Goal: Use online tool/utility

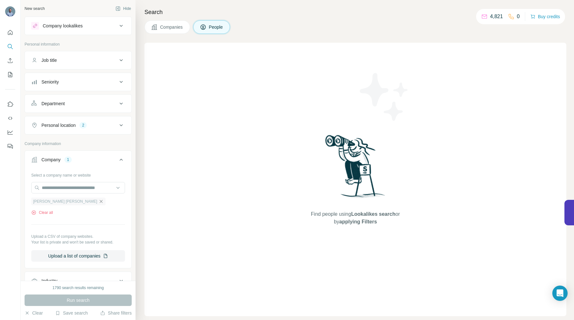
click at [98, 201] on icon "button" at bounding box center [100, 201] width 5 height 5
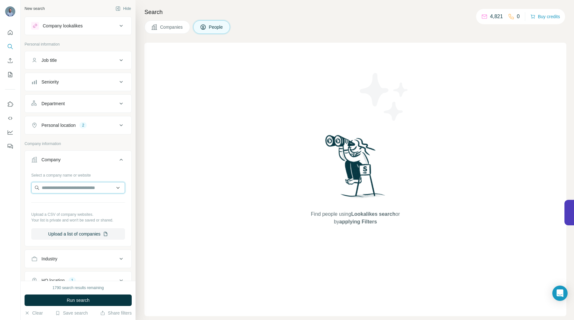
click at [63, 186] on input "text" at bounding box center [78, 187] width 94 height 11
type input "**********"
click at [61, 203] on p "DoorBird" at bounding box center [64, 202] width 31 height 6
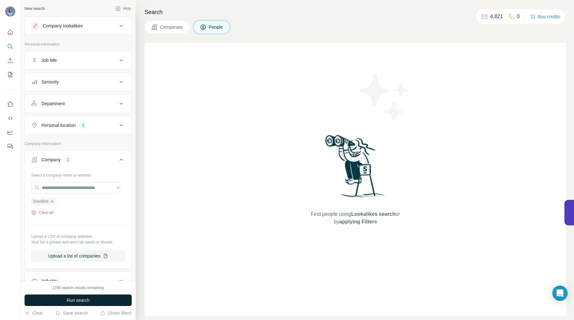
click at [83, 300] on span "Run search" at bounding box center [78, 300] width 23 height 6
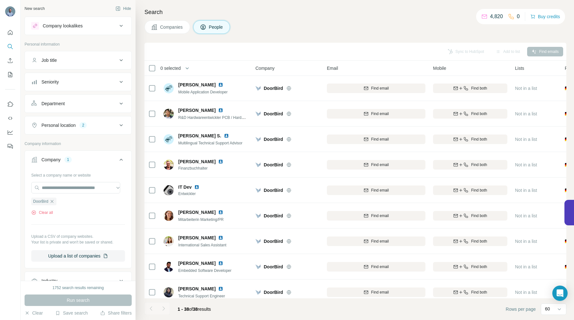
scroll to position [558, 0]
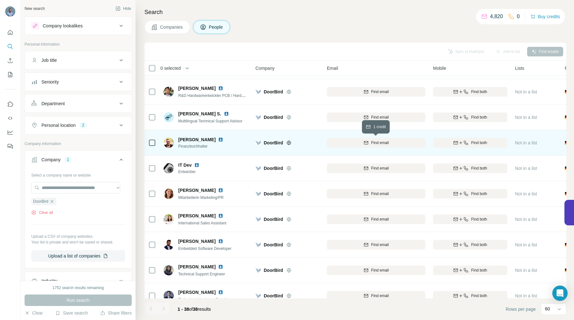
click at [365, 142] on icon "button" at bounding box center [365, 142] width 5 height 5
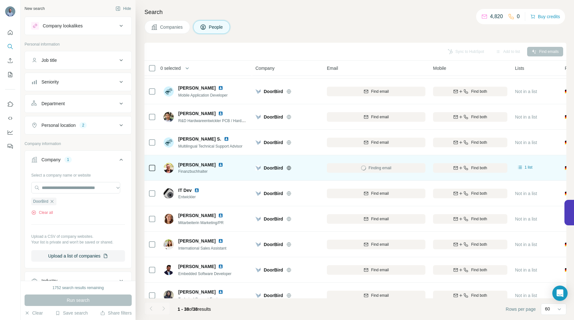
scroll to position [532, 0]
